Goal: Transaction & Acquisition: Purchase product/service

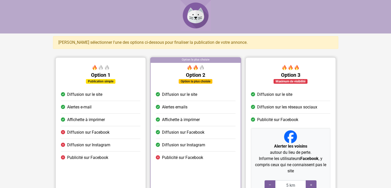
drag, startPoint x: 0, startPoint y: 0, endPoint x: 121, endPoint y: 158, distance: 198.8
click at [121, 158] on ul "Diffusion sur le site Alertes e-mail Affichette à imprimer Diffusion sur Facebo…" at bounding box center [100, 125] width 79 height 75
click at [120, 159] on li "Publicité sur Facebook" at bounding box center [100, 157] width 79 height 12
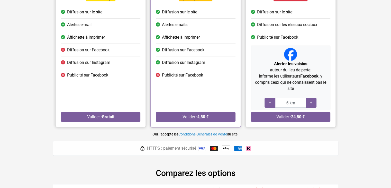
scroll to position [89, 0]
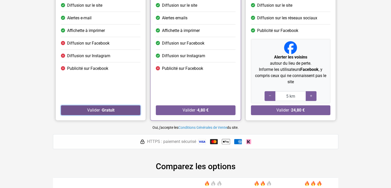
click at [105, 108] on strong "Gratuit" at bounding box center [108, 109] width 13 height 5
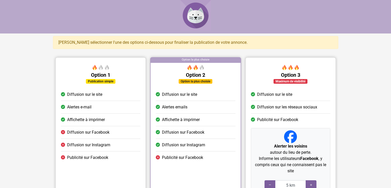
scroll to position [89, 0]
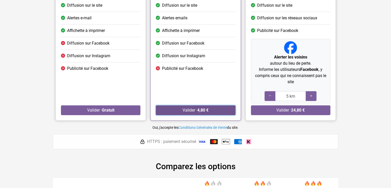
click at [180, 107] on button "Valider · 4,80 €" at bounding box center [195, 110] width 79 height 10
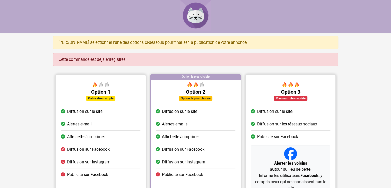
scroll to position [164, 0]
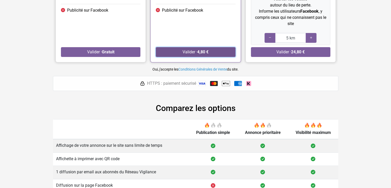
click at [209, 50] on button "Valider · 4,80 €" at bounding box center [195, 52] width 79 height 10
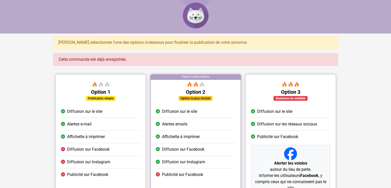
scroll to position [164, 0]
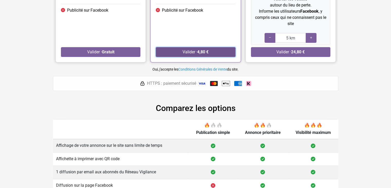
click at [197, 51] on button "Valider · 4,80 €" at bounding box center [195, 52] width 79 height 10
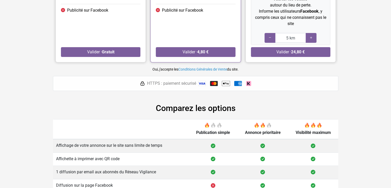
scroll to position [207, 0]
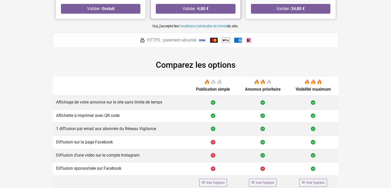
click at [178, 40] on span "HTTPS : paiement sécurisé" at bounding box center [171, 40] width 49 height 6
click at [186, 26] on link "Conditions Générales de Vente" at bounding box center [202, 26] width 49 height 4
